Goal: Information Seeking & Learning: Learn about a topic

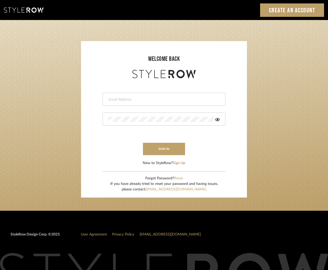
type input "katelyn@clothandkind.com"
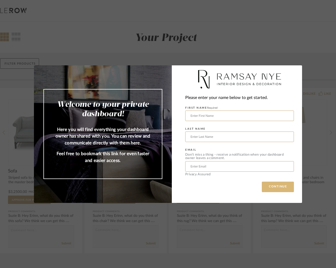
click at [288, 185] on button "CONTINUE" at bounding box center [278, 187] width 32 height 11
click at [39, 28] on div "Welcome to your private dashboard! Here you will find everything your dashboard…" at bounding box center [168, 134] width 336 height 268
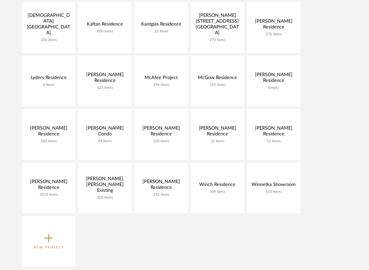
scroll to position [292, 0]
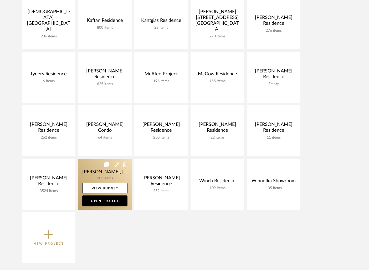
click at [97, 173] on link at bounding box center [105, 184] width 54 height 51
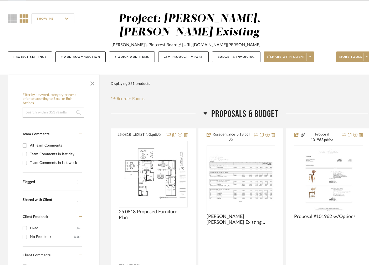
scroll to position [50, 0]
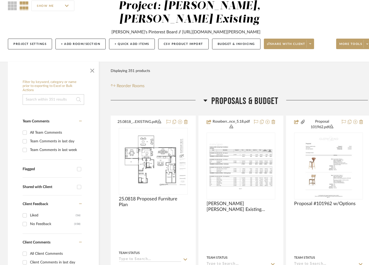
click at [226, 108] on div "Proposals & Budget" at bounding box center [241, 102] width 261 height 13
click at [229, 102] on span "Proposals & Budget" at bounding box center [244, 101] width 67 height 11
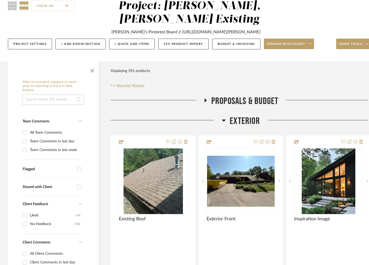
click at [240, 120] on span "Exterior" at bounding box center [245, 121] width 30 height 11
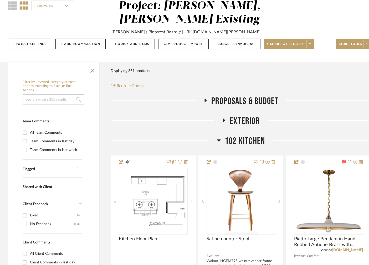
click at [239, 123] on span "Exterior" at bounding box center [245, 121] width 30 height 11
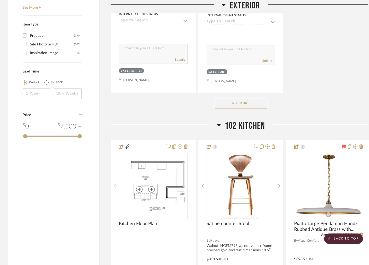
scroll to position [800, 0]
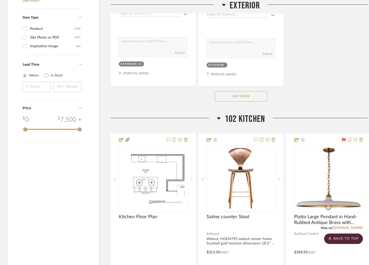
click at [251, 94] on button "See More" at bounding box center [241, 96] width 53 height 11
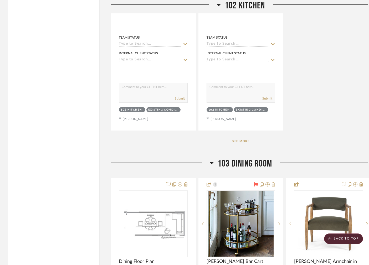
scroll to position [1738, 0]
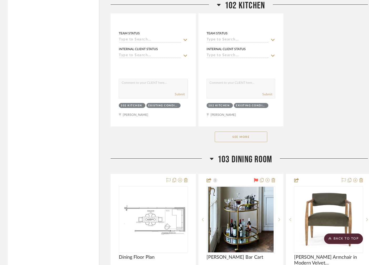
click at [234, 139] on button "See More" at bounding box center [241, 137] width 53 height 11
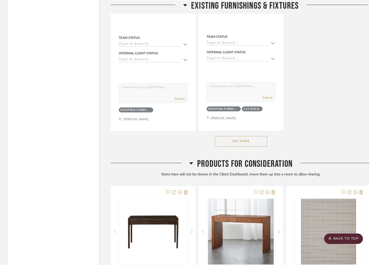
click at [229, 159] on span "Products For Consideration" at bounding box center [244, 164] width 95 height 11
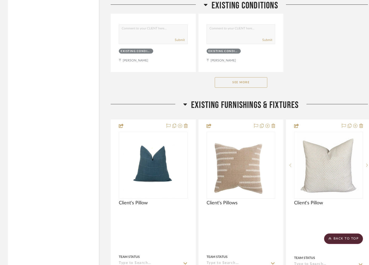
scroll to position [10561, 0]
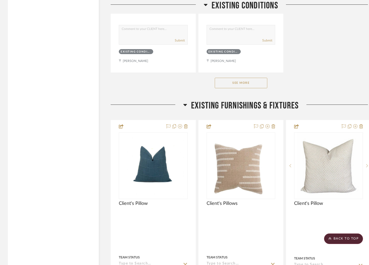
click at [237, 100] on span "Existing Furnishings & Fixtures" at bounding box center [245, 105] width 108 height 11
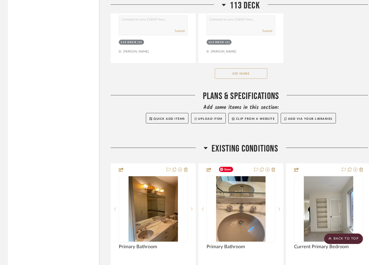
scroll to position [9767, 0]
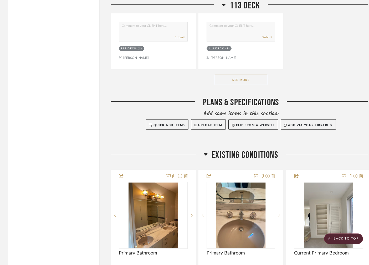
click at [235, 150] on span "Existing Conditions" at bounding box center [245, 155] width 67 height 11
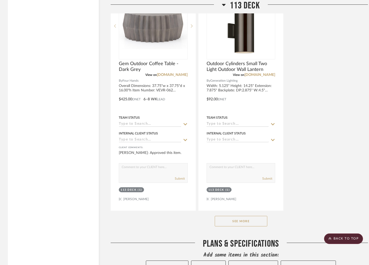
scroll to position [9630, 0]
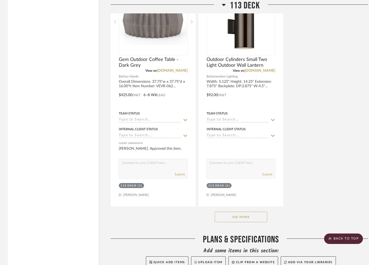
click at [249, 212] on button "See More" at bounding box center [241, 217] width 53 height 11
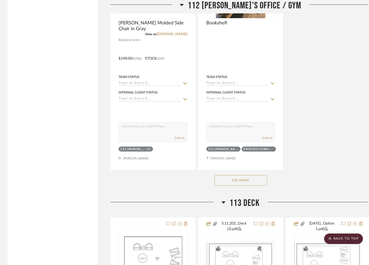
scroll to position [8905, 0]
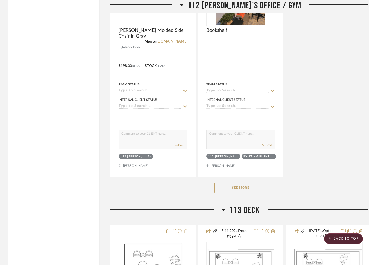
click at [244, 205] on span "113 Deck" at bounding box center [245, 210] width 30 height 11
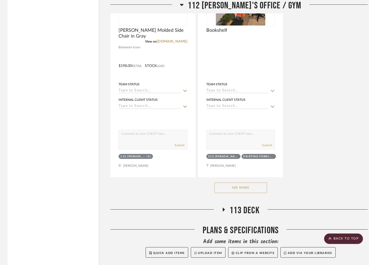
click at [249, 183] on button "See More" at bounding box center [241, 188] width 53 height 11
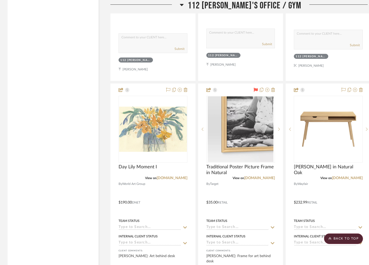
scroll to position [8536, 0]
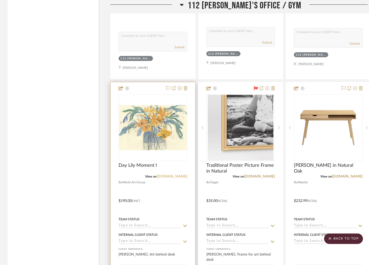
click at [169, 175] on link "theworldartgroup.com" at bounding box center [172, 177] width 31 height 4
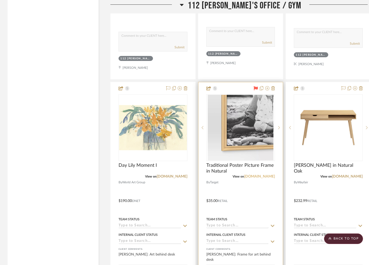
click at [266, 175] on link "target.com" at bounding box center [259, 177] width 31 height 4
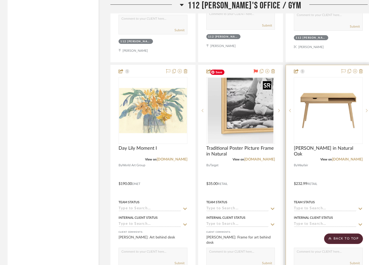
scroll to position [8554, 0]
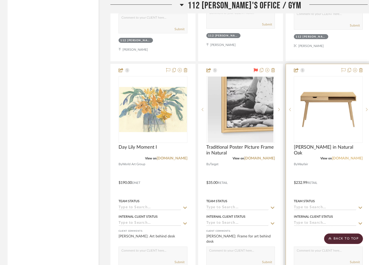
click at [354, 157] on link "wayfair.com" at bounding box center [347, 159] width 31 height 4
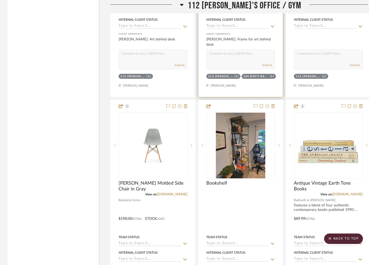
scroll to position [8753, 0]
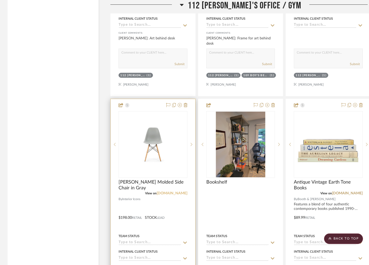
click at [172, 192] on link "interioricons.com" at bounding box center [172, 194] width 31 height 4
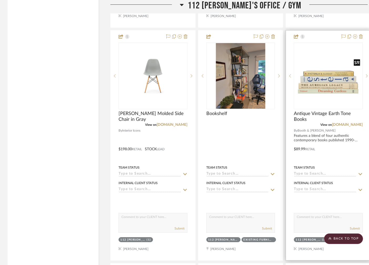
scroll to position [8822, 0]
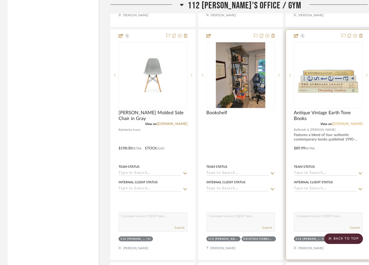
click at [340, 122] on link "boothandwilliams.com" at bounding box center [347, 124] width 31 height 4
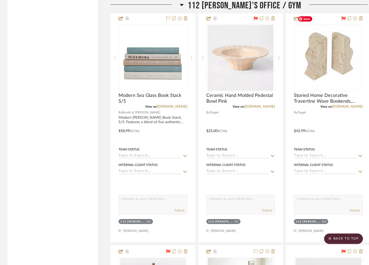
scroll to position [9074, 0]
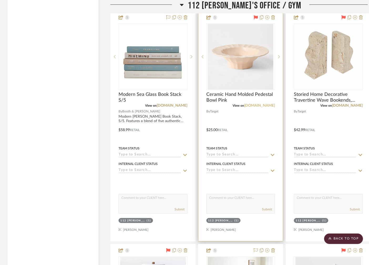
click at [269, 104] on link "target.com" at bounding box center [259, 106] width 31 height 4
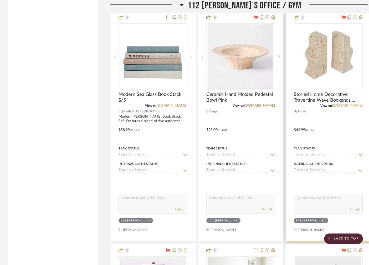
click at [353, 104] on link "target.com" at bounding box center [347, 106] width 31 height 4
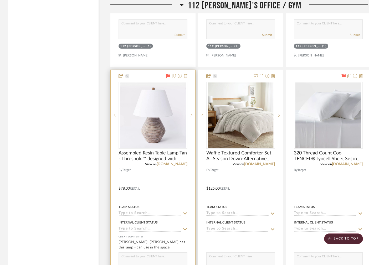
scroll to position [9249, 0]
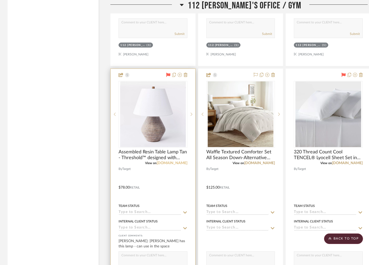
click at [173, 161] on link "target.com" at bounding box center [172, 163] width 31 height 4
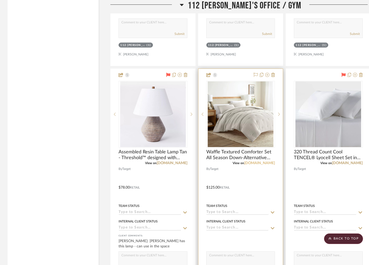
click at [263, 161] on link "target.com" at bounding box center [259, 163] width 31 height 4
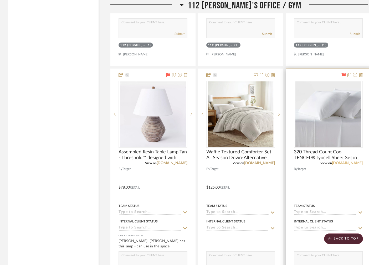
click at [352, 161] on link "target.com" at bounding box center [347, 163] width 31 height 4
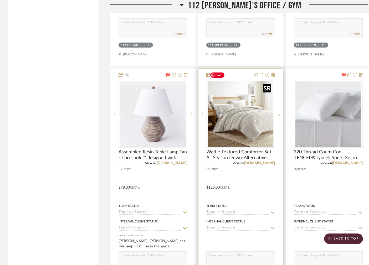
click at [235, 94] on img "0" at bounding box center [241, 115] width 66 height 66
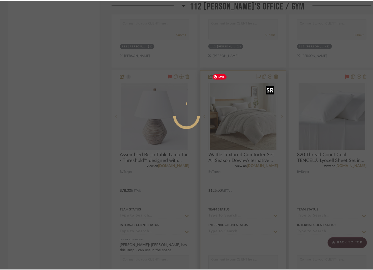
scroll to position [0, 0]
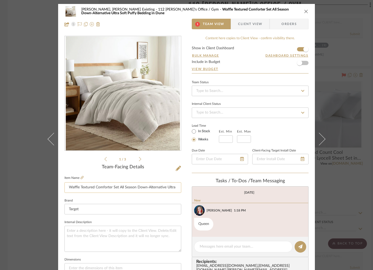
drag, startPoint x: 143, startPoint y: 189, endPoint x: 173, endPoint y: 190, distance: 30.0
click at [189, 192] on div "Roseberry, Holden Existing 112 Greg's Office / Gym Waffle Textured Comforter Se…" at bounding box center [186, 247] width 257 height 486
drag, startPoint x: 168, startPoint y: 190, endPoint x: 205, endPoint y: 191, distance: 36.9
click at [205, 191] on div "Roseberry, Holden Existing 112 Greg's Office / Gym Waffle Textured Comforter Se…" at bounding box center [186, 247] width 257 height 486
drag, startPoint x: 304, startPoint y: 10, endPoint x: 306, endPoint y: 13, distance: 3.7
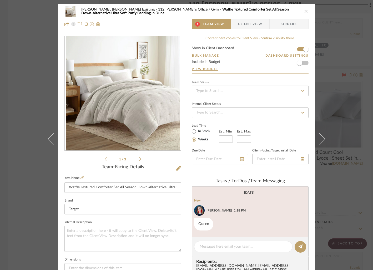
click at [304, 10] on icon "close" at bounding box center [306, 11] width 4 height 4
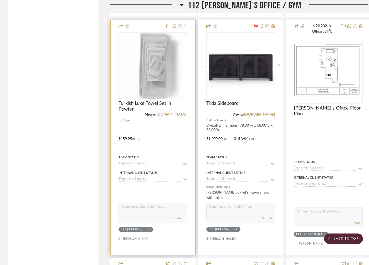
scroll to position [9533, 0]
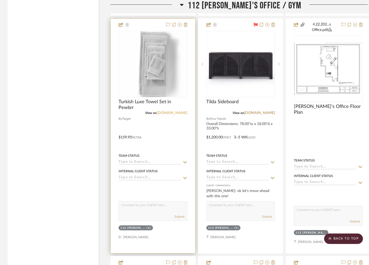
click at [178, 111] on link "target.com" at bounding box center [172, 113] width 31 height 4
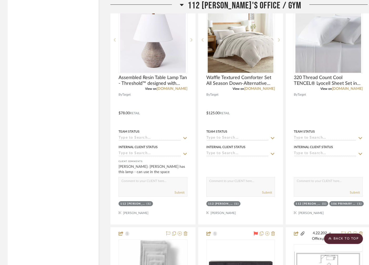
click at [245, 5] on span "112 Greg's Office / Gym" at bounding box center [245, 5] width 114 height 11
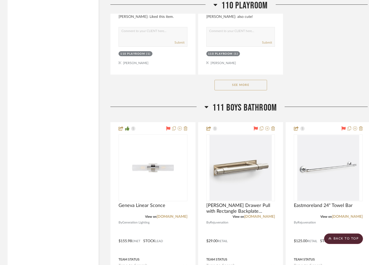
scroll to position [7514, 0]
click at [240, 102] on span "111 Boys Bathroom" at bounding box center [244, 107] width 64 height 11
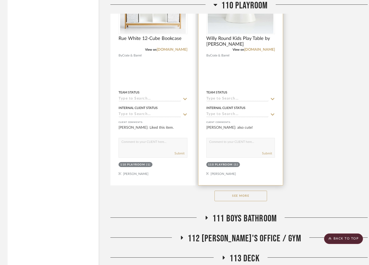
scroll to position [7405, 0]
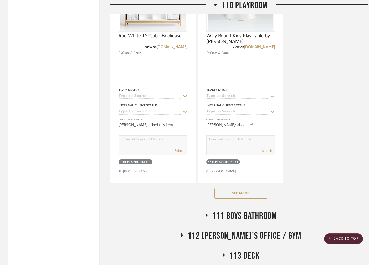
click at [237, 188] on button "See More" at bounding box center [241, 193] width 53 height 11
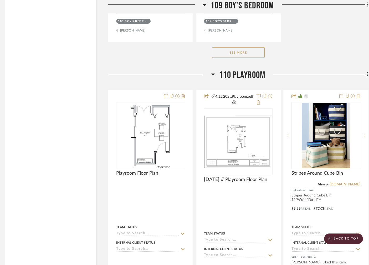
scroll to position [6796, 3]
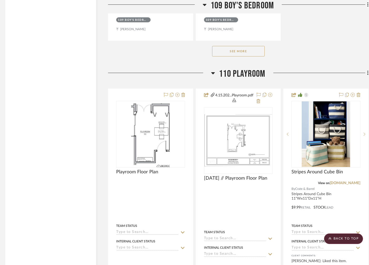
click at [234, 68] on span "110 Playroom" at bounding box center [242, 73] width 46 height 11
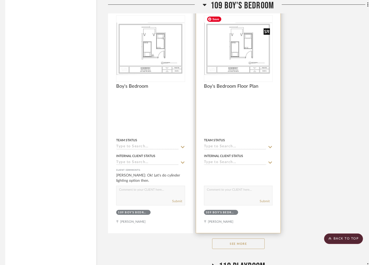
scroll to position [6646, 3]
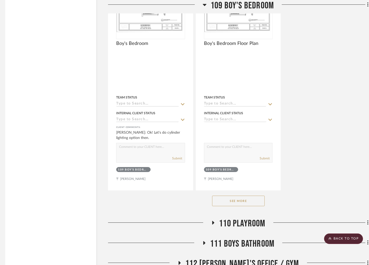
click at [255, 197] on button "See More" at bounding box center [238, 201] width 53 height 11
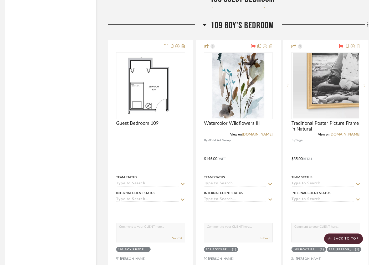
scroll to position [6097, 3]
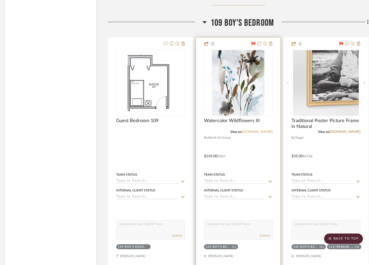
click at [247, 130] on link "theworldartgroup.com" at bounding box center [257, 132] width 31 height 4
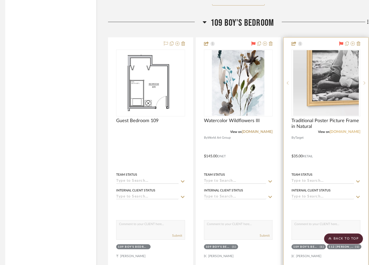
click at [347, 130] on link "target.com" at bounding box center [345, 132] width 31 height 4
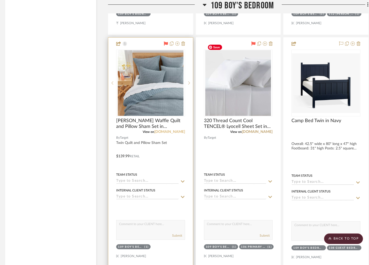
scroll to position [6332, 3]
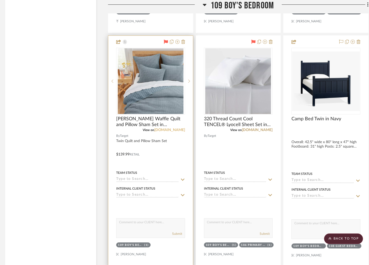
click at [174, 128] on link "target.com" at bounding box center [169, 130] width 31 height 4
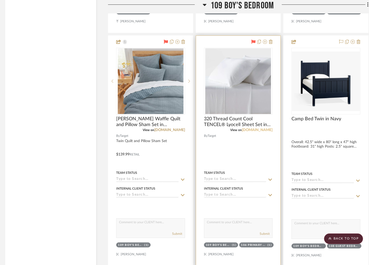
click at [262, 128] on link "target.com" at bounding box center [257, 130] width 31 height 4
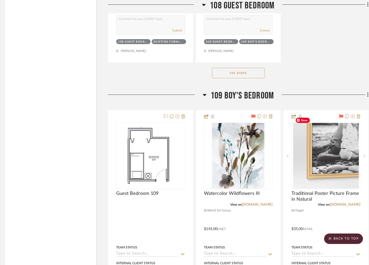
scroll to position [6023, 3]
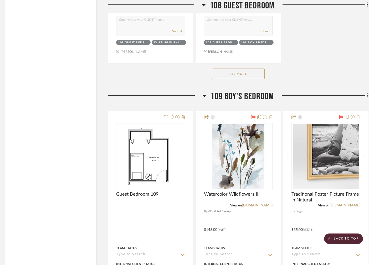
click at [230, 94] on div "109 Boy's Bedroom" at bounding box center [238, 97] width 261 height 13
click at [229, 91] on span "109 Boy's Bedroom" at bounding box center [242, 96] width 63 height 11
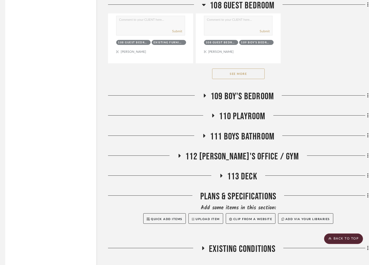
click at [245, 69] on button "See More" at bounding box center [238, 74] width 53 height 11
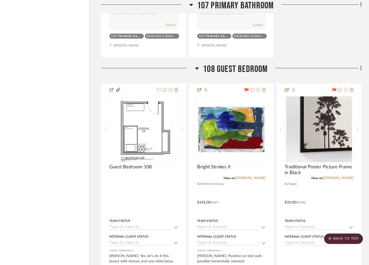
scroll to position [5305, 0]
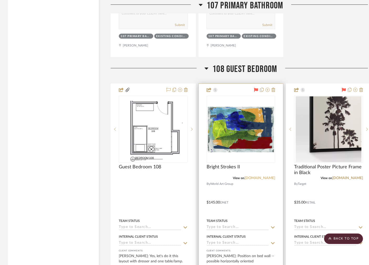
click at [264, 176] on link "theworldartgroup.com" at bounding box center [260, 178] width 31 height 4
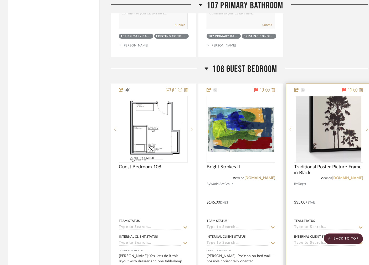
click at [355, 176] on link "target.com" at bounding box center [347, 178] width 31 height 4
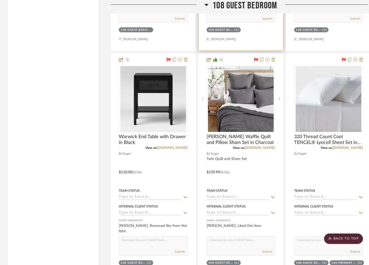
scroll to position [5569, 0]
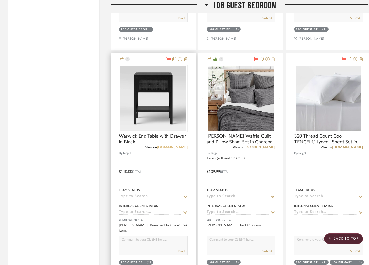
click at [176, 146] on link "target.com" at bounding box center [172, 148] width 31 height 4
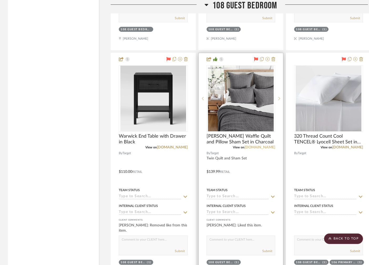
click at [270, 146] on link "target.com" at bounding box center [260, 148] width 31 height 4
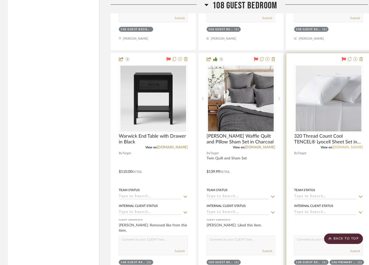
click at [353, 146] on link "target.com" at bounding box center [347, 148] width 31 height 4
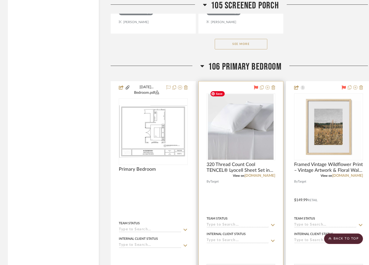
scroll to position [4009, 0]
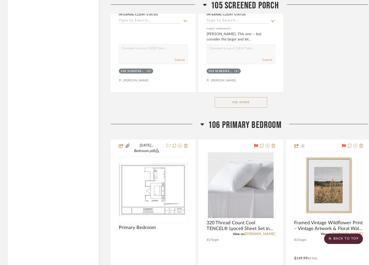
click at [224, 120] on span "106 Primary Bedroom" at bounding box center [244, 125] width 73 height 11
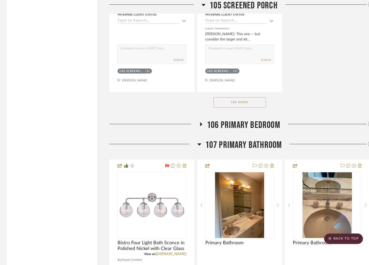
click at [248, 97] on button "See More" at bounding box center [240, 102] width 53 height 11
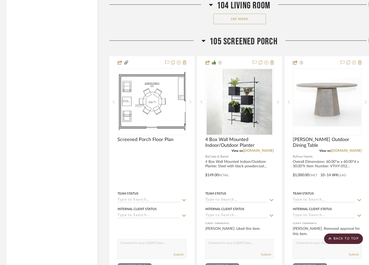
scroll to position [3241, 1]
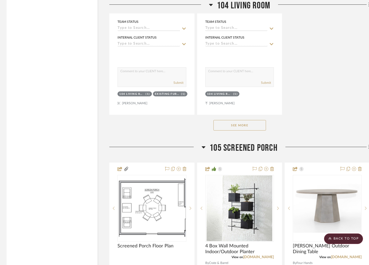
click at [248, 143] on span "105 Screened Porch" at bounding box center [244, 148] width 68 height 11
